Goal: Navigation & Orientation: Find specific page/section

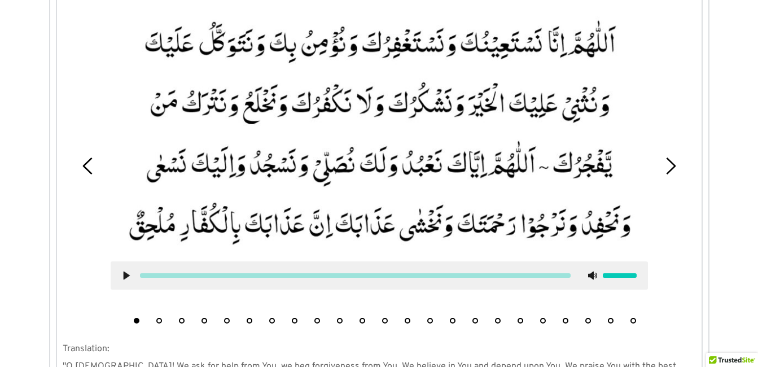
scroll to position [1166, 0]
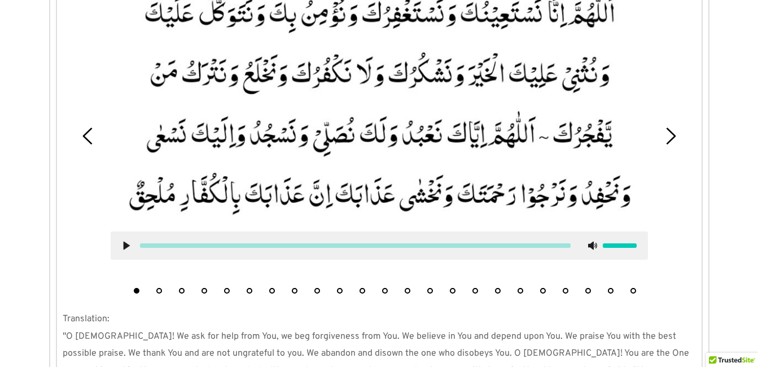
click at [227, 288] on button "5" at bounding box center [227, 291] width 6 height 6
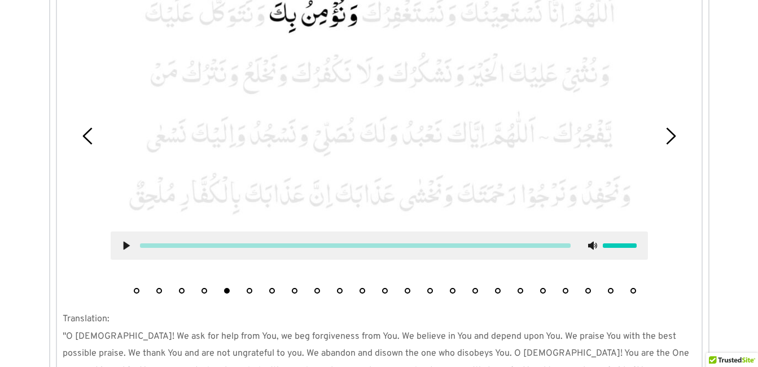
click at [268, 282] on li "7" at bounding box center [271, 287] width 11 height 11
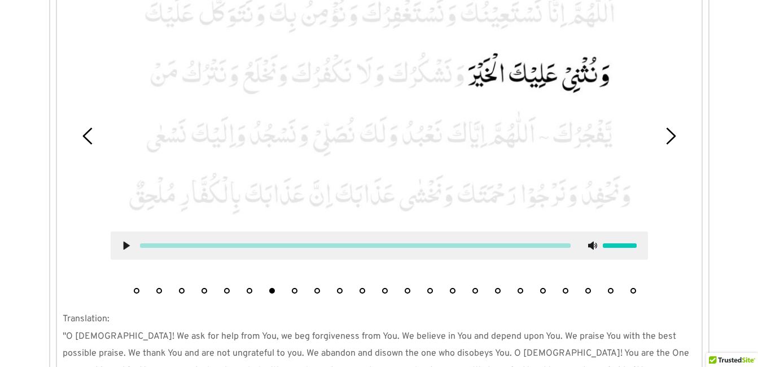
click at [125, 241] on use at bounding box center [126, 245] width 6 height 8
click at [125, 241] on use at bounding box center [125, 245] width 7 height 8
click at [294, 288] on button "8" at bounding box center [295, 291] width 6 height 6
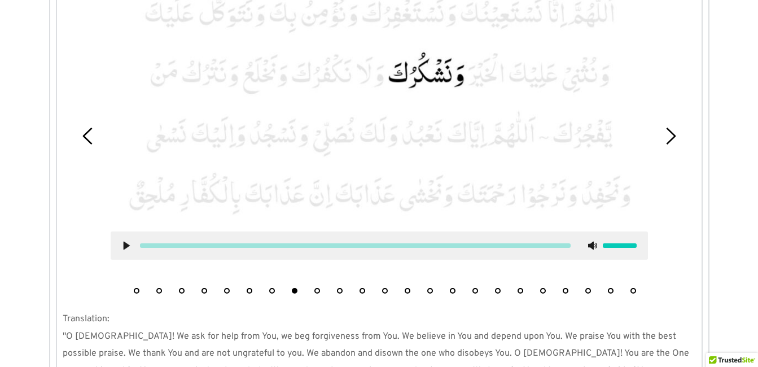
click at [129, 241] on icon at bounding box center [126, 245] width 9 height 9
click at [129, 241] on use at bounding box center [125, 245] width 7 height 8
click at [314, 282] on li "9" at bounding box center [316, 287] width 11 height 11
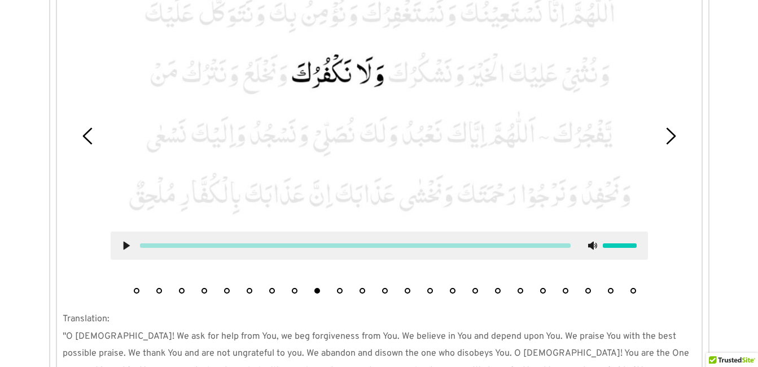
click at [127, 241] on use at bounding box center [126, 245] width 6 height 8
click at [124, 231] on div at bounding box center [379, 245] width 537 height 28
click at [126, 241] on icon at bounding box center [126, 245] width 9 height 9
click at [342, 282] on li "10" at bounding box center [339, 287] width 11 height 11
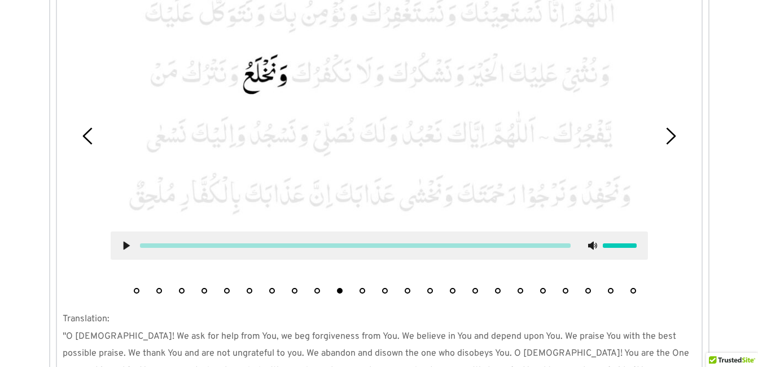
click at [126, 241] on icon at bounding box center [126, 245] width 9 height 9
click at [126, 231] on div at bounding box center [379, 245] width 537 height 28
click at [126, 241] on icon at bounding box center [126, 245] width 9 height 9
click at [365, 282] on li "11" at bounding box center [362, 287] width 11 height 11
click at [125, 241] on use at bounding box center [126, 245] width 6 height 8
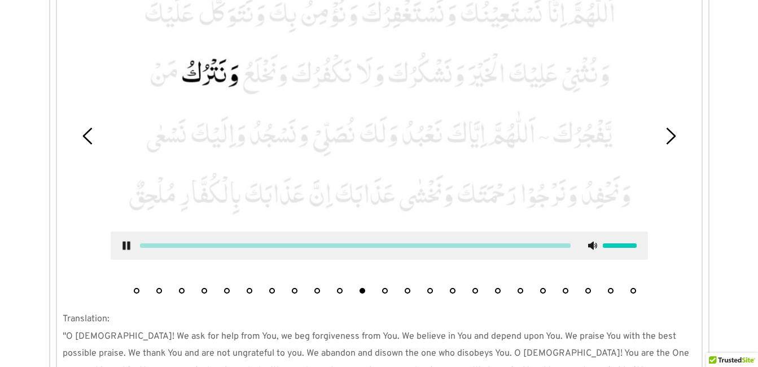
click at [125, 241] on use at bounding box center [125, 245] width 7 height 8
click at [387, 282] on li "12" at bounding box center [384, 287] width 11 height 11
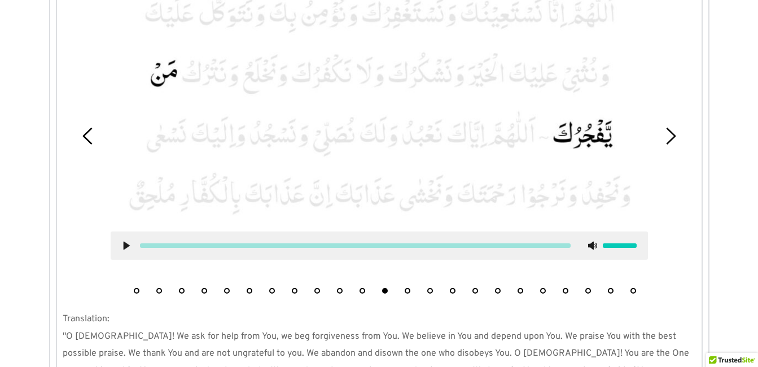
click at [126, 241] on use at bounding box center [126, 245] width 6 height 8
click at [125, 241] on use at bounding box center [125, 245] width 7 height 8
click at [407, 288] on button "13" at bounding box center [407, 291] width 6 height 6
